Goal: Task Accomplishment & Management: Manage account settings

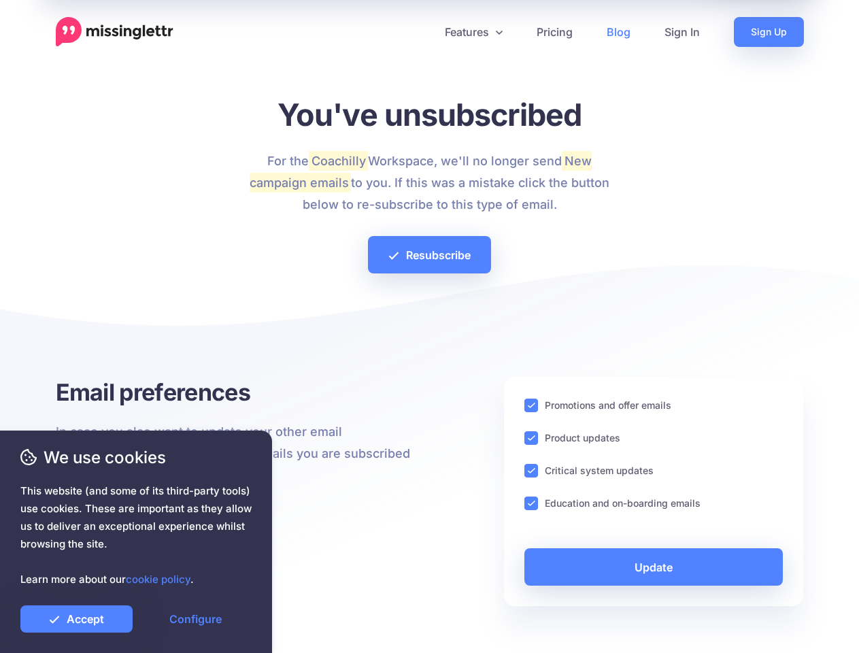
click at [429, 326] on div at bounding box center [430, 328] width 748 height 95
click at [424, 32] on icon at bounding box center [424, 32] width 7 height 7
click at [472, 32] on link "Features" at bounding box center [474, 32] width 92 height 30
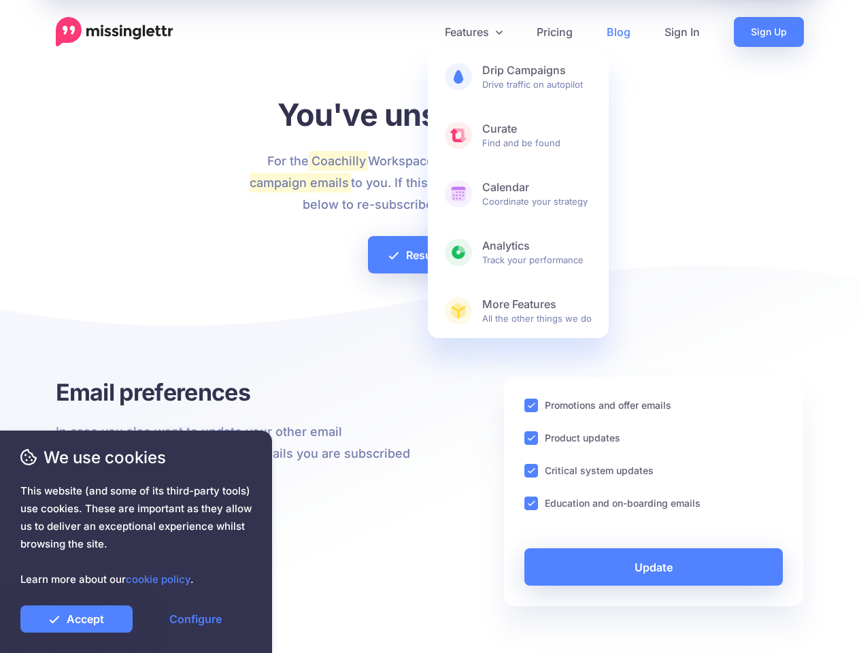
click at [531, 405] on ins at bounding box center [531, 405] width 14 height 14
click at [531, 438] on ins at bounding box center [531, 438] width 14 height 14
click at [531, 470] on ins at bounding box center [531, 471] width 14 height 14
click at [531, 503] on ins at bounding box center [531, 503] width 14 height 14
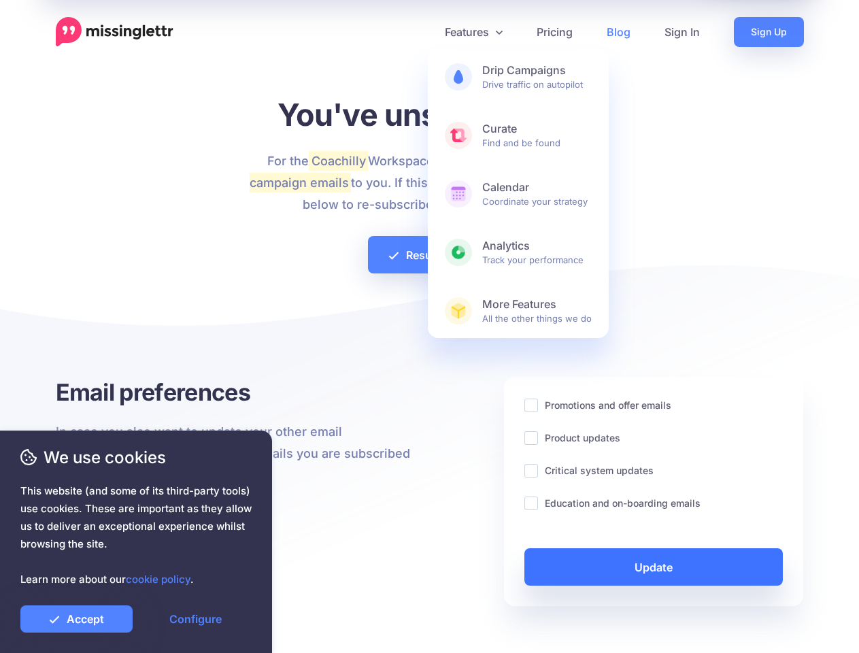
click at [653, 566] on link "Update" at bounding box center [653, 566] width 259 height 37
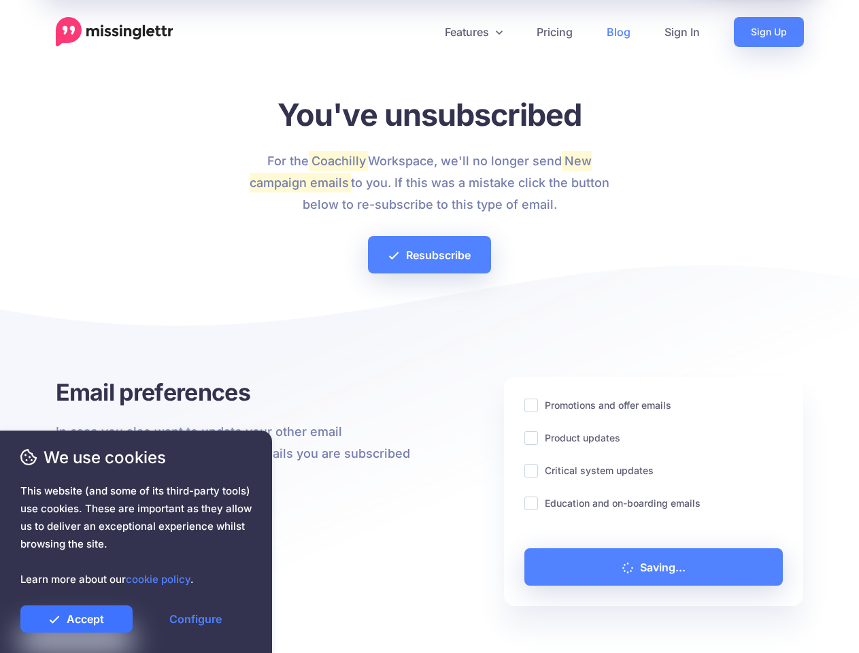
click at [76, 619] on link "Accept" at bounding box center [76, 618] width 112 height 27
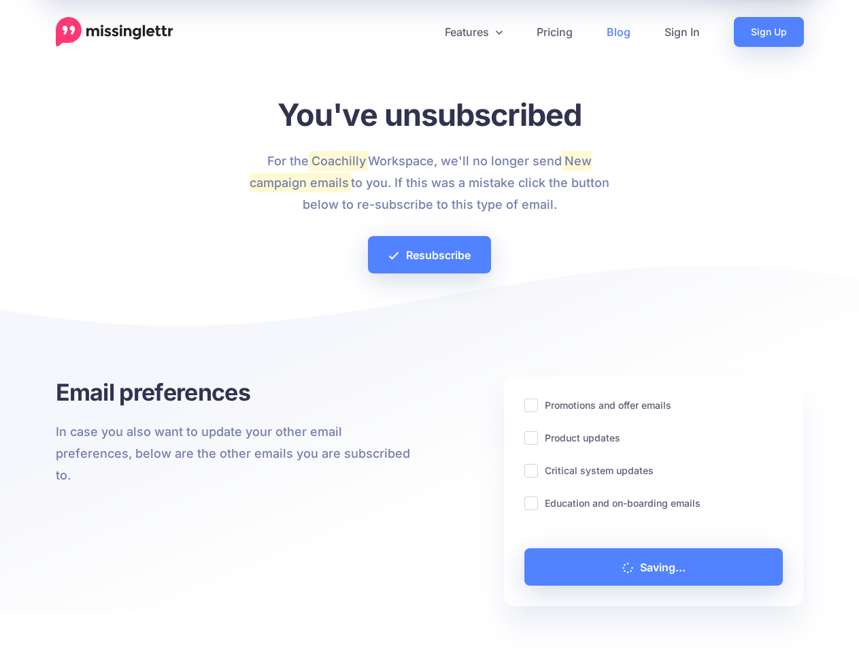
click at [195, 619] on link "Configure" at bounding box center [195, 618] width 112 height 27
